Goal: Find contact information: Find contact information

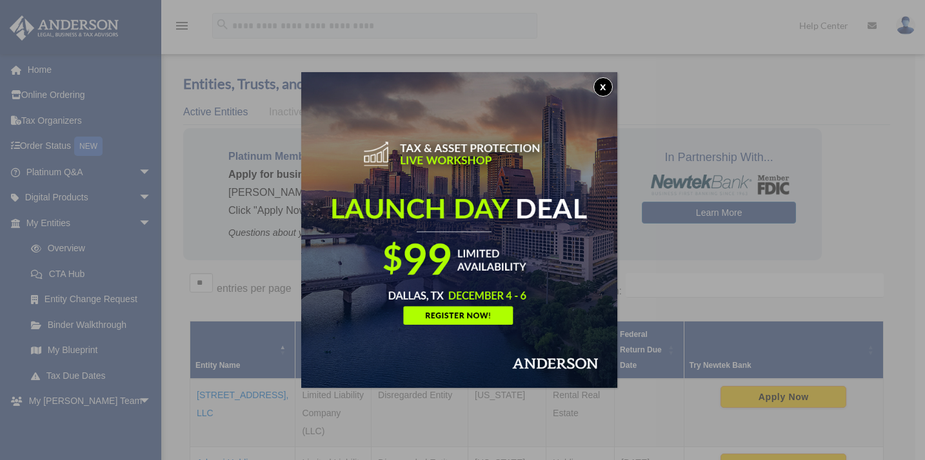
click at [603, 86] on button "x" at bounding box center [602, 86] width 19 height 19
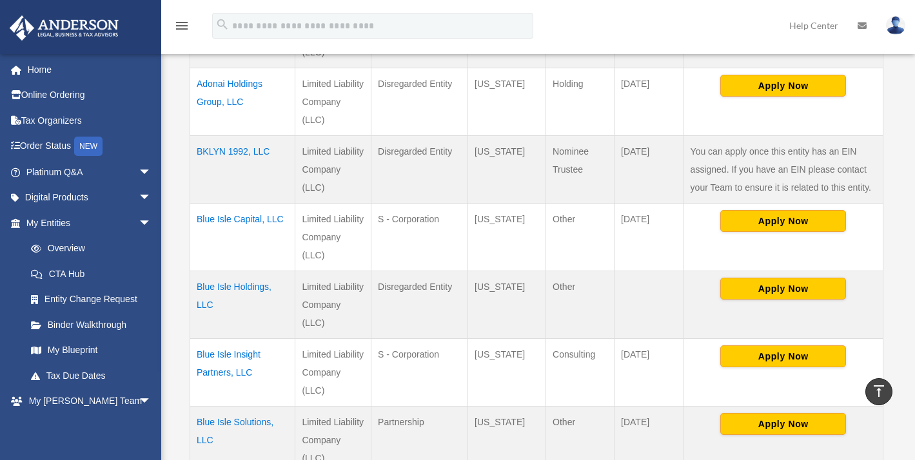
scroll to position [386, 0]
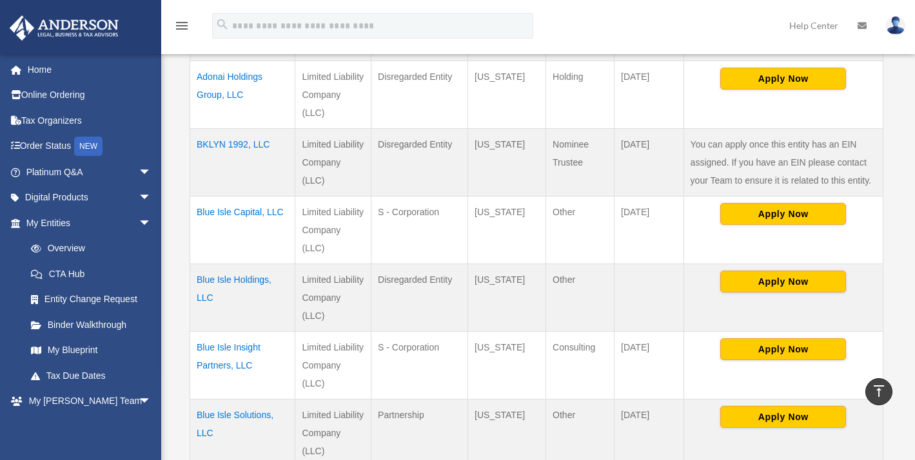
click at [237, 332] on td "Blue Isle Insight Partners, LLC" at bounding box center [242, 366] width 105 height 68
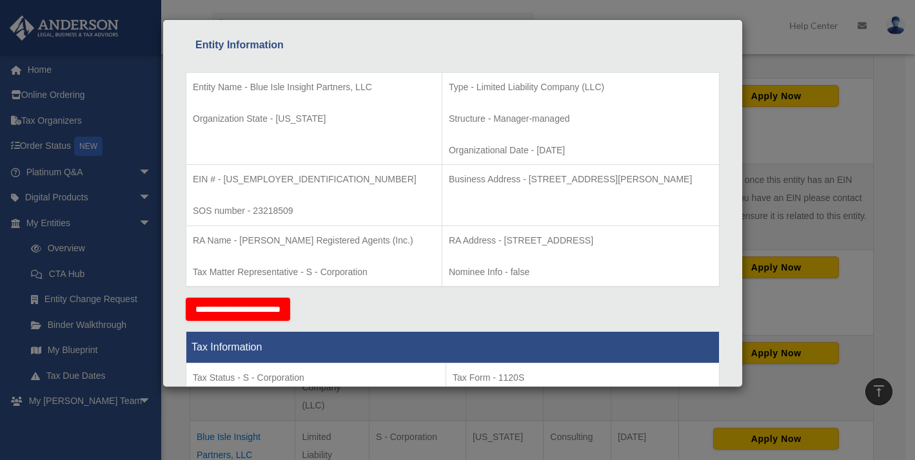
scroll to position [228, 0]
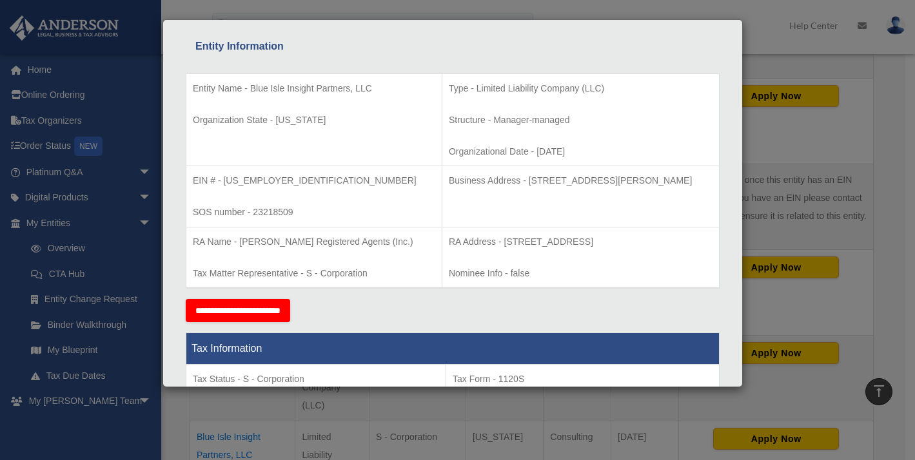
drag, startPoint x: 470, startPoint y: 181, endPoint x: 674, endPoint y: 179, distance: 203.8
click at [674, 179] on p "Business Address - [STREET_ADDRESS][PERSON_NAME]" at bounding box center [581, 181] width 264 height 16
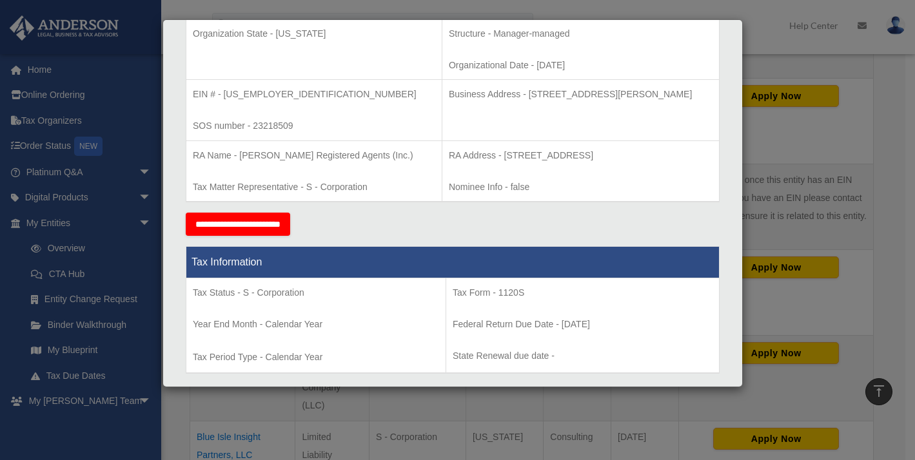
scroll to position [293, 0]
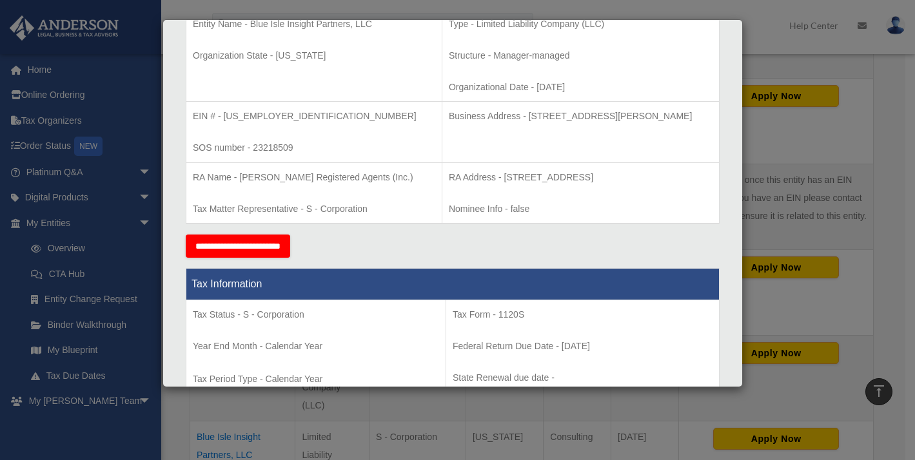
copy p "[STREET_ADDRESS][PERSON_NAME]"
click at [508, 116] on p "Business Address - [STREET_ADDRESS][PERSON_NAME]" at bounding box center [581, 116] width 264 height 16
drag, startPoint x: 471, startPoint y: 117, endPoint x: 675, endPoint y: 119, distance: 203.2
click at [675, 119] on p "Business Address - [STREET_ADDRESS][PERSON_NAME]" at bounding box center [581, 116] width 264 height 16
copy p "[STREET_ADDRESS][PERSON_NAME]"
